Goal: Task Accomplishment & Management: Complete application form

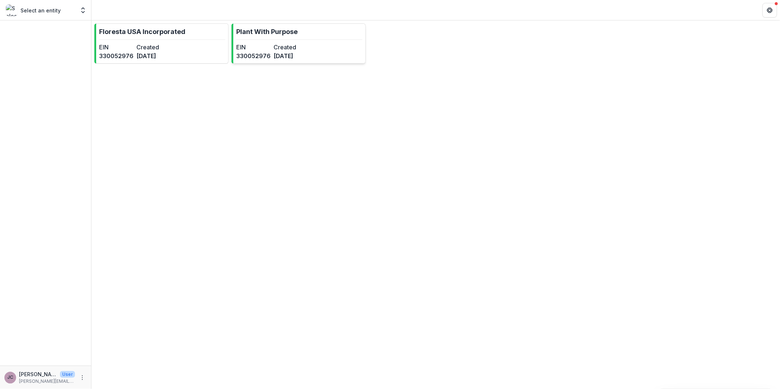
click at [303, 52] on dd "[DATE]" at bounding box center [291, 56] width 34 height 9
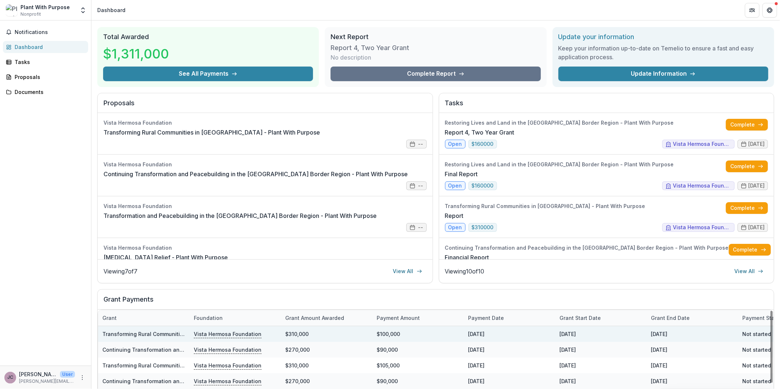
scroll to position [19, 0]
click at [232, 333] on p "Vista Hermosa Foundation" at bounding box center [228, 334] width 68 height 8
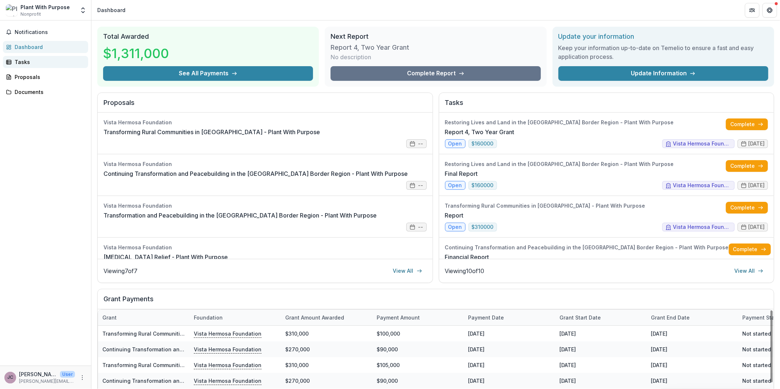
click at [41, 62] on div "Tasks" at bounding box center [49, 62] width 68 height 8
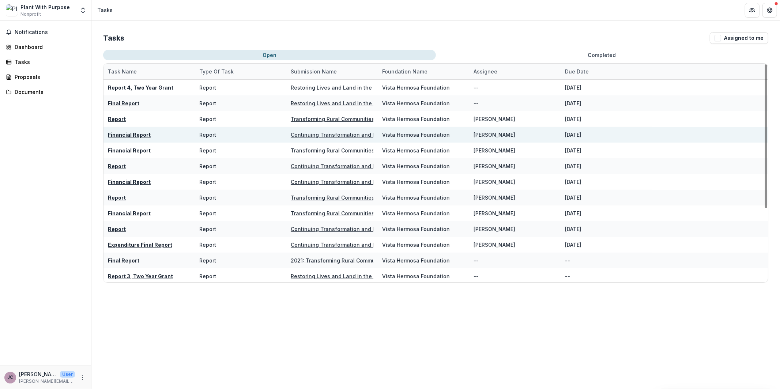
click at [331, 138] on div "Continuing Transformation and Peacebuilding in the [GEOGRAPHIC_DATA] Border Reg…" at bounding box center [332, 135] width 83 height 8
click at [333, 135] on u "Continuing Transformation and Peacebuilding in the [GEOGRAPHIC_DATA] Border Reg…" at bounding box center [431, 135] width 281 height 6
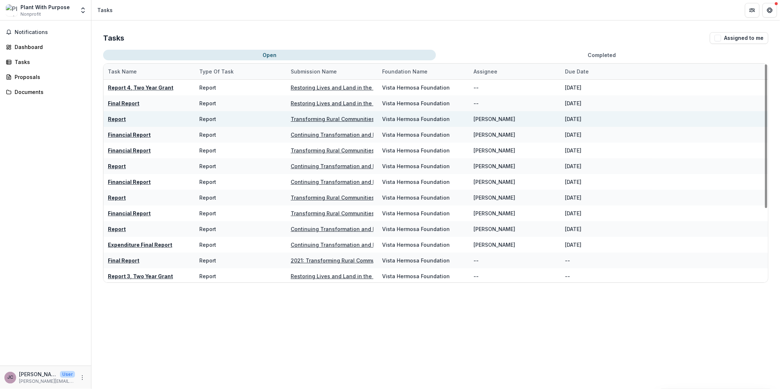
click at [118, 117] on u "Report" at bounding box center [117, 119] width 18 height 6
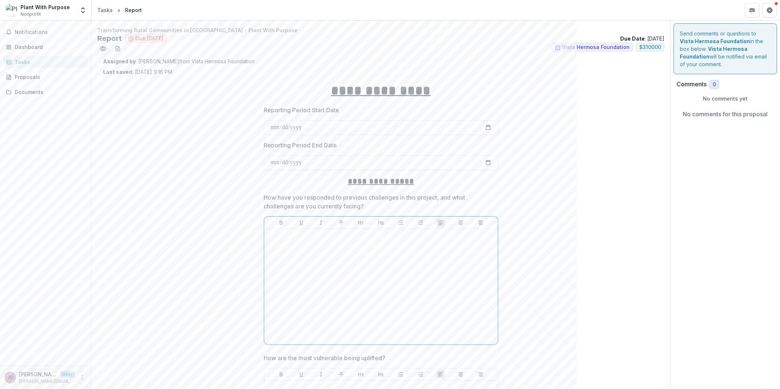
click at [355, 278] on div at bounding box center [381, 287] width 228 height 110
drag, startPoint x: 359, startPoint y: 267, endPoint x: 360, endPoint y: 307, distance: 40.2
click at [360, 307] on div at bounding box center [381, 287] width 228 height 110
drag, startPoint x: 358, startPoint y: 301, endPoint x: 351, endPoint y: 262, distance: 40.6
click at [351, 262] on div at bounding box center [381, 287] width 228 height 110
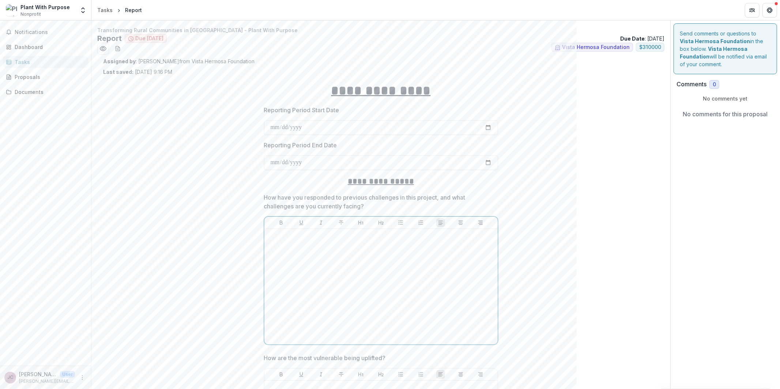
click at [345, 273] on div at bounding box center [381, 287] width 228 height 110
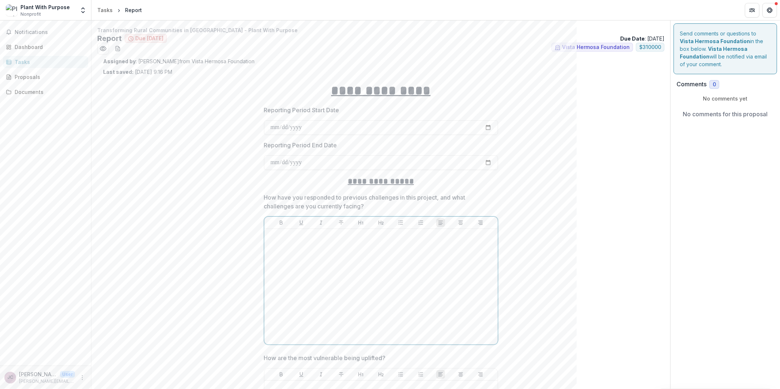
click at [345, 273] on div at bounding box center [381, 287] width 228 height 110
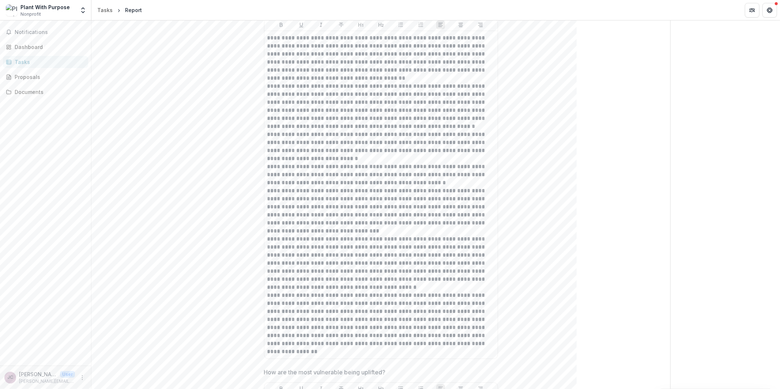
drag, startPoint x: 553, startPoint y: 300, endPoint x: 551, endPoint y: 304, distance: 4.0
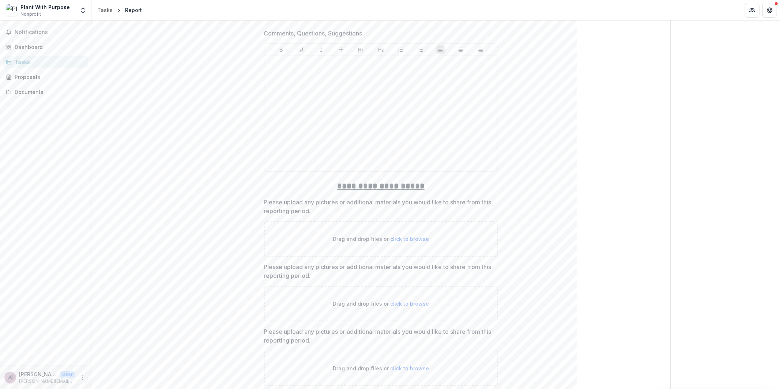
scroll to position [1968, 0]
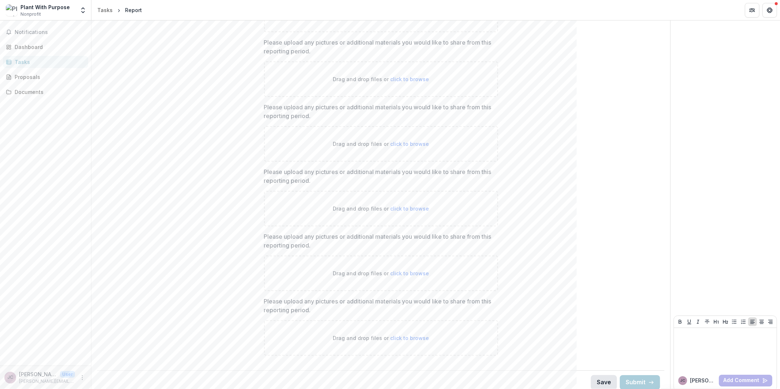
click at [601, 380] on button "Save" at bounding box center [604, 382] width 26 height 15
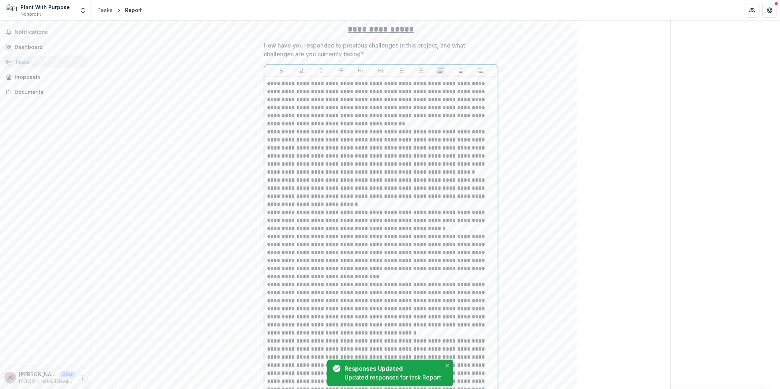
click at [433, 263] on p "**********" at bounding box center [381, 257] width 228 height 48
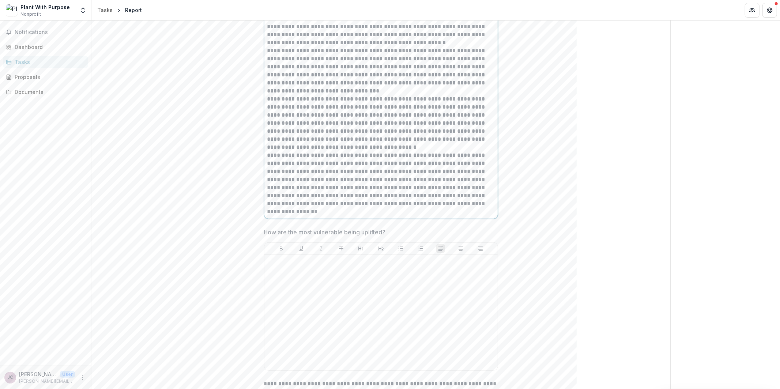
scroll to position [61, 0]
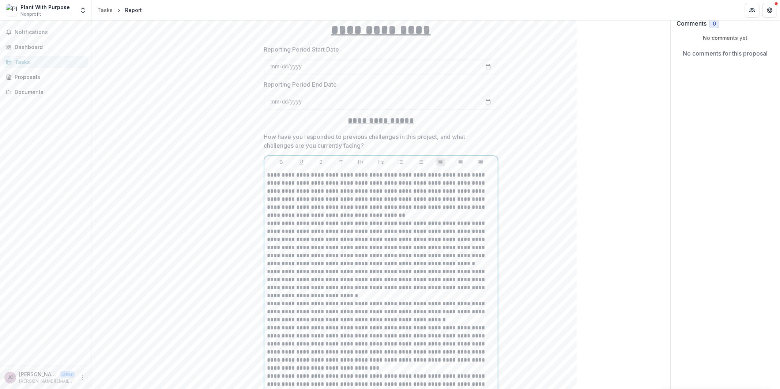
click at [414, 246] on p "**********" at bounding box center [381, 243] width 228 height 48
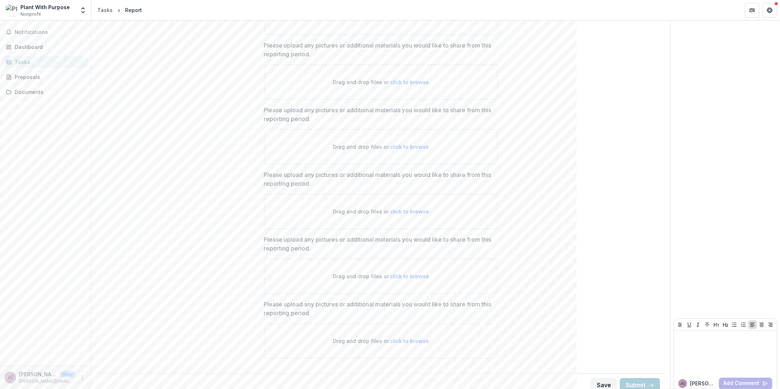
scroll to position [1756, 0]
click at [596, 375] on button "Save" at bounding box center [604, 382] width 26 height 15
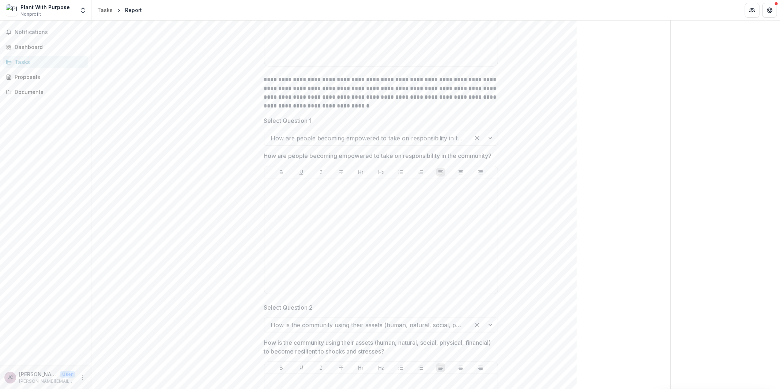
scroll to position [430, 0]
